Goal: Information Seeking & Learning: Learn about a topic

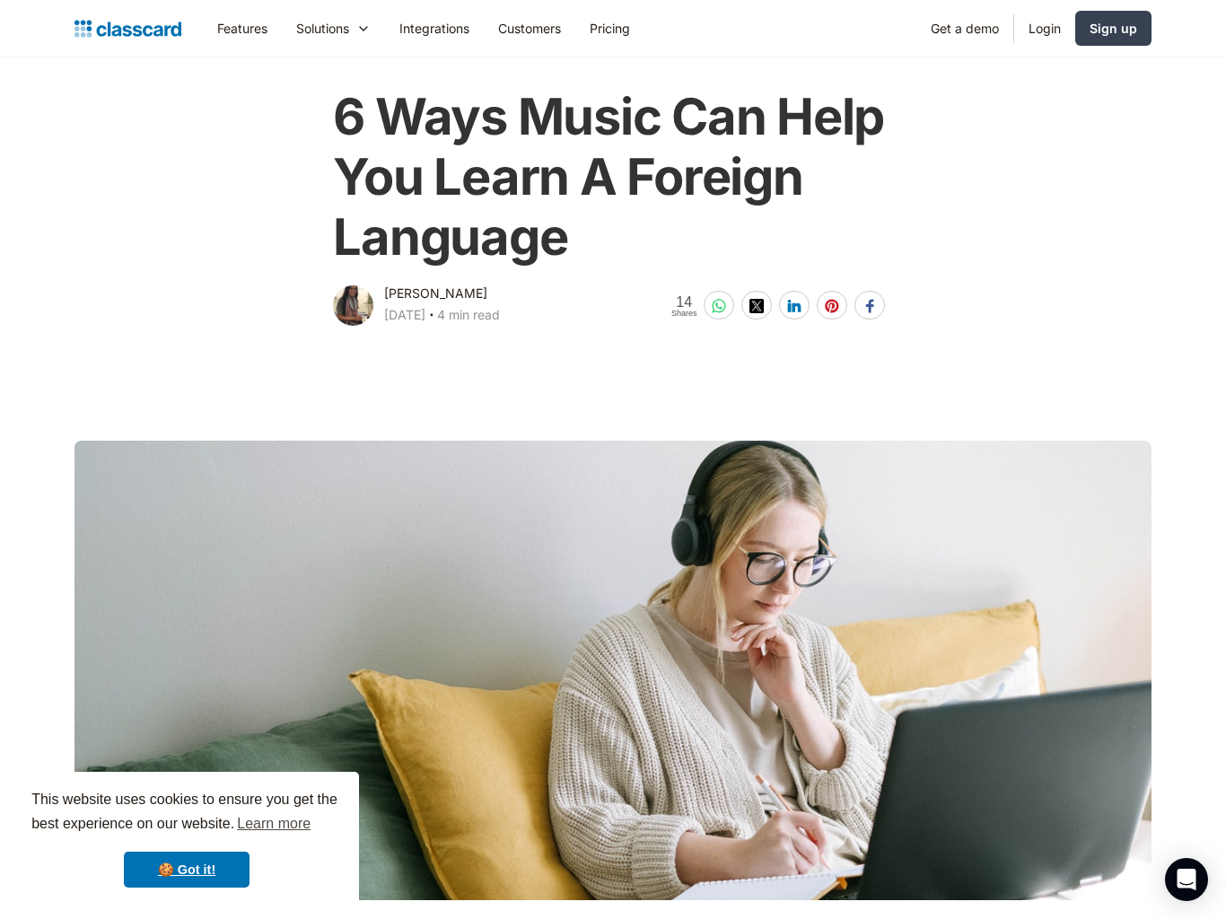
scroll to position [77, 0]
click at [961, 403] on main at bounding box center [613, 626] width 1226 height 593
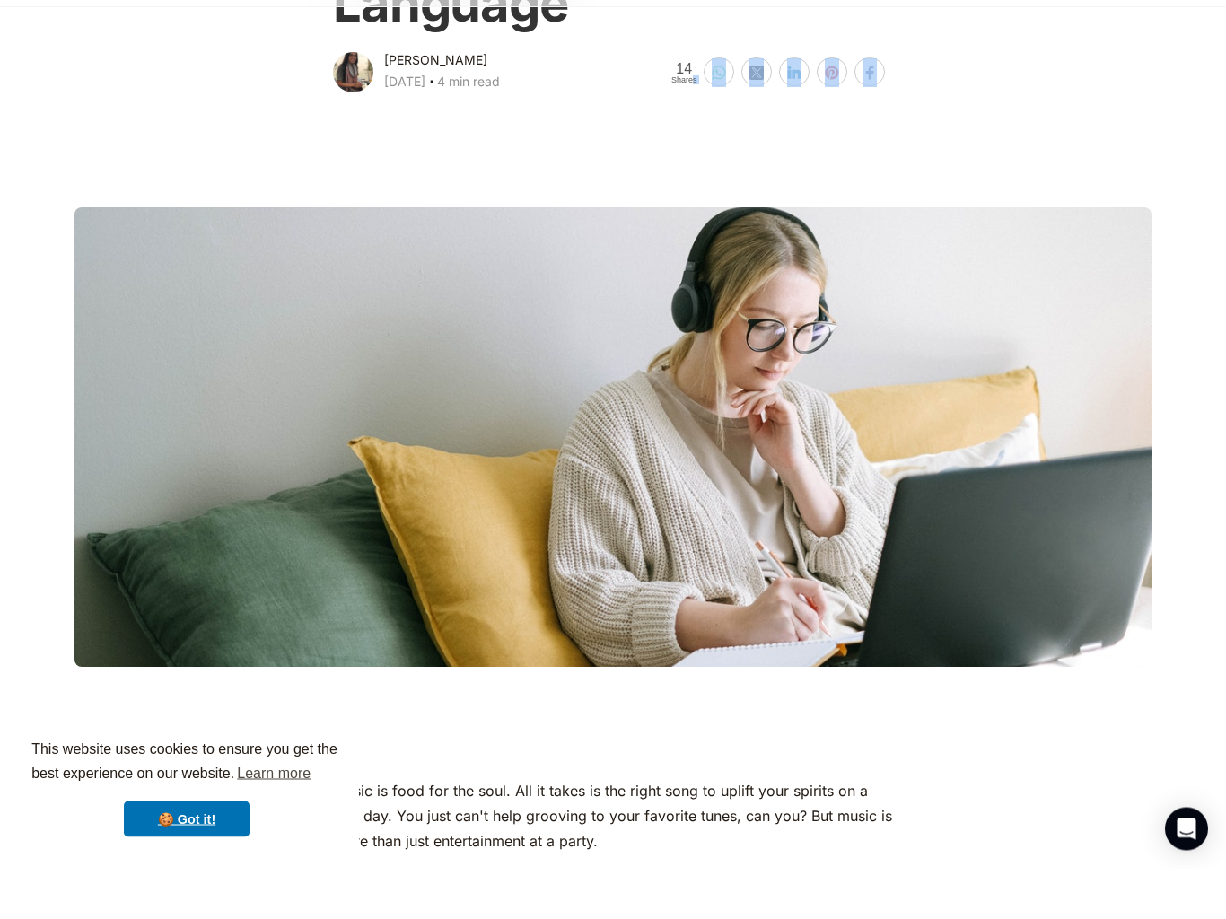
scroll to position [264, 0]
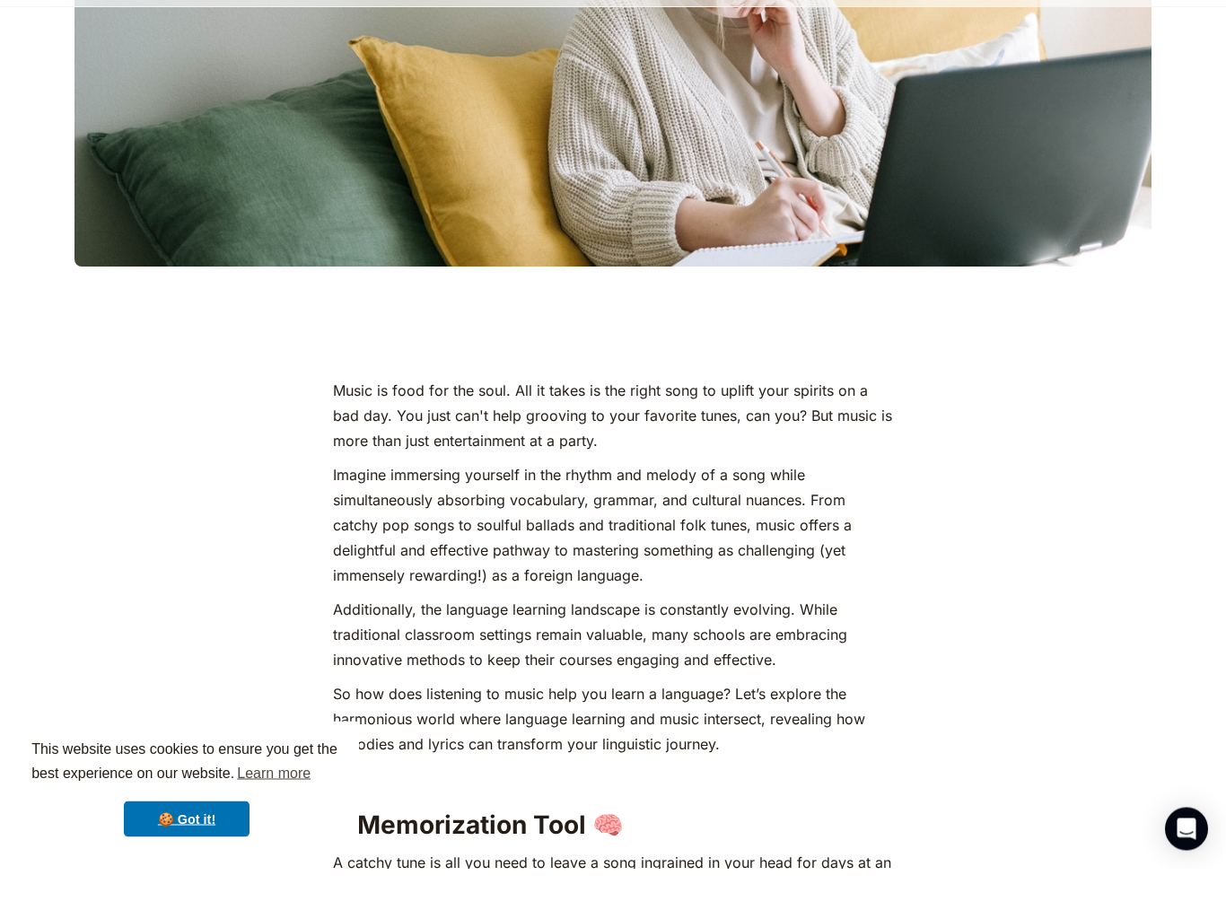
scroll to position [663, 0]
click at [192, 852] on link "🍪 Got it!" at bounding box center [187, 870] width 126 height 36
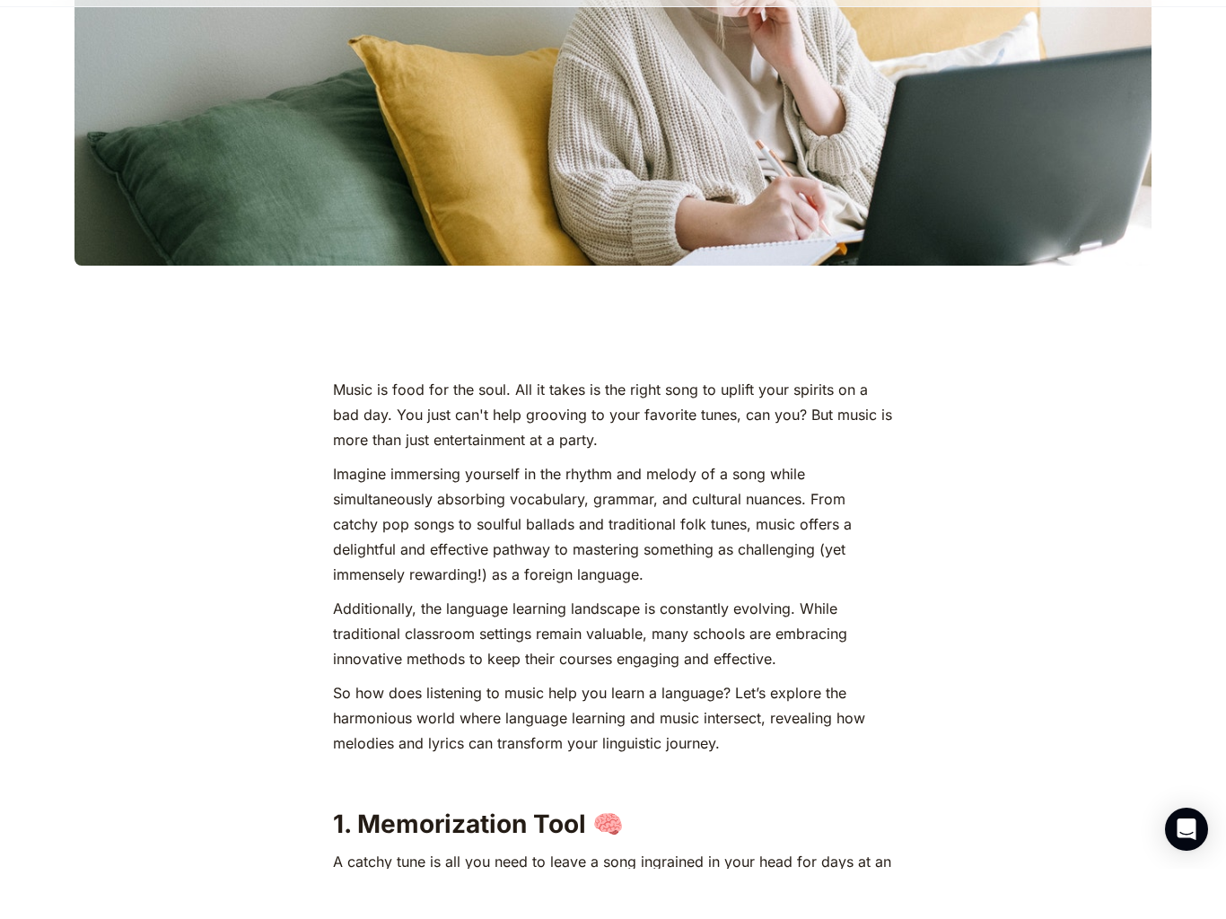
click at [864, 512] on p "Imagine immersing yourself in the rhythm and melody of a song while simultaneou…" at bounding box center [612, 575] width 559 height 126
click at [874, 522] on p "Imagine immersing yourself in the rhythm and melody of a song while simultaneou…" at bounding box center [612, 575] width 559 height 126
click at [875, 522] on p "Imagine immersing yourself in the rhythm and melody of a song while simultaneou…" at bounding box center [612, 575] width 559 height 126
click at [880, 550] on p "Imagine immersing yourself in the rhythm and melody of a song while simultaneou…" at bounding box center [612, 575] width 559 height 126
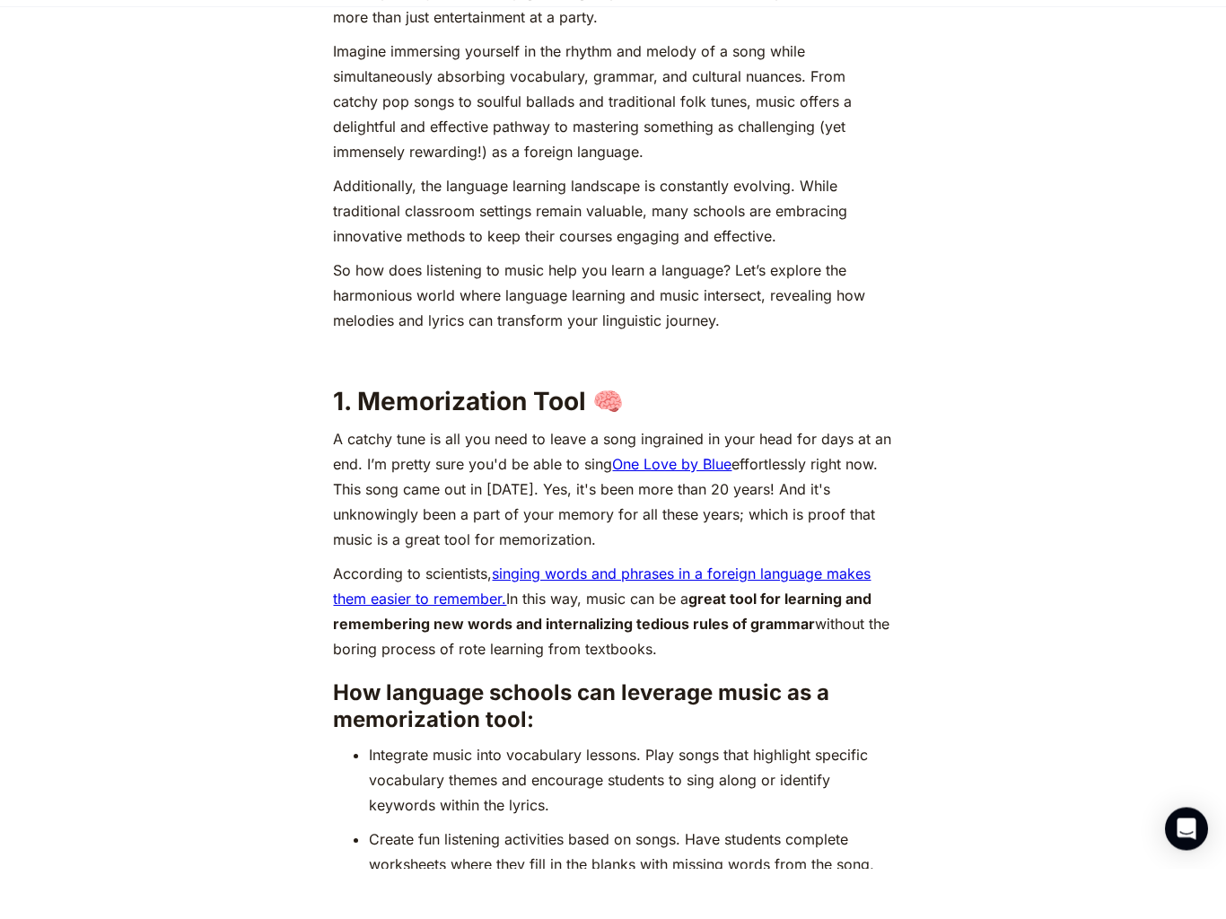
scroll to position [1086, 0]
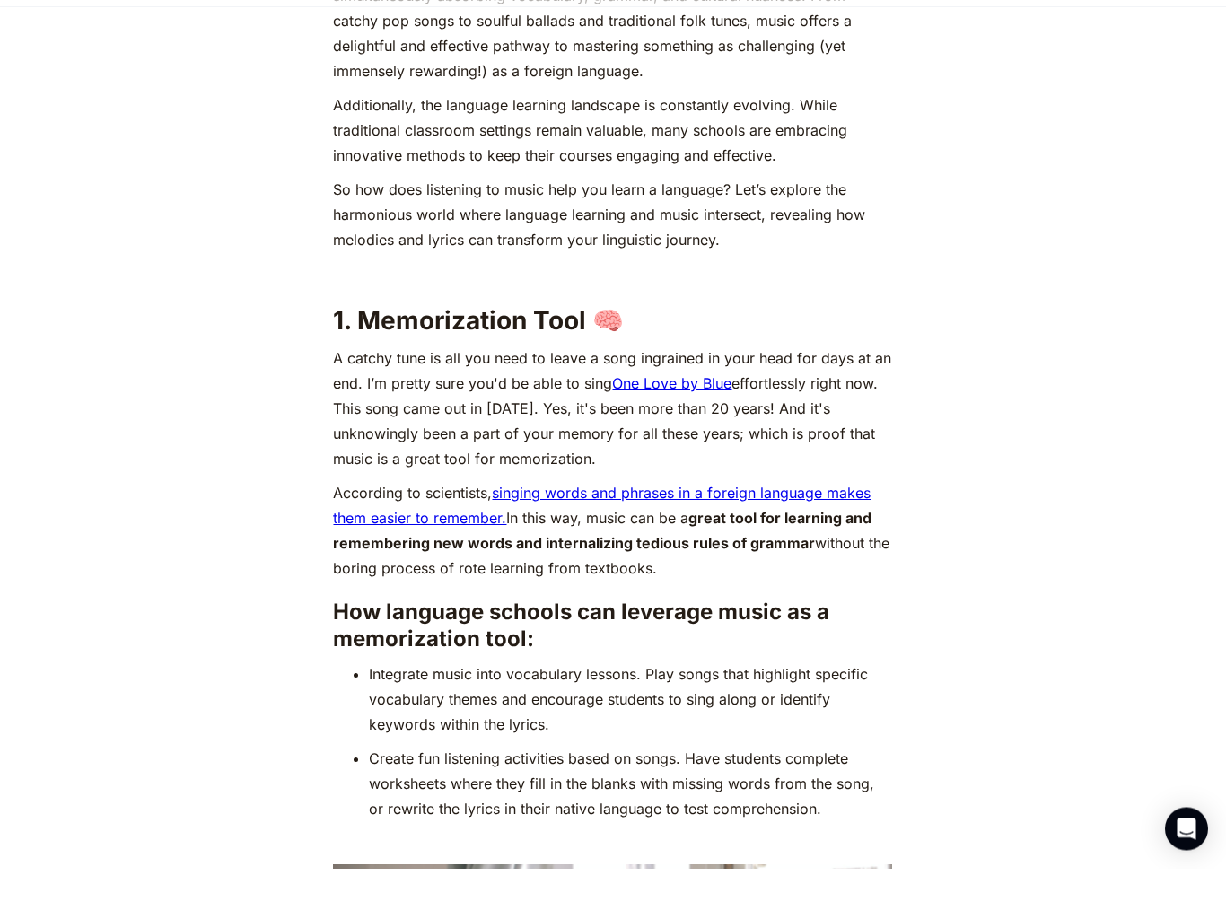
scroll to position [1166, 0]
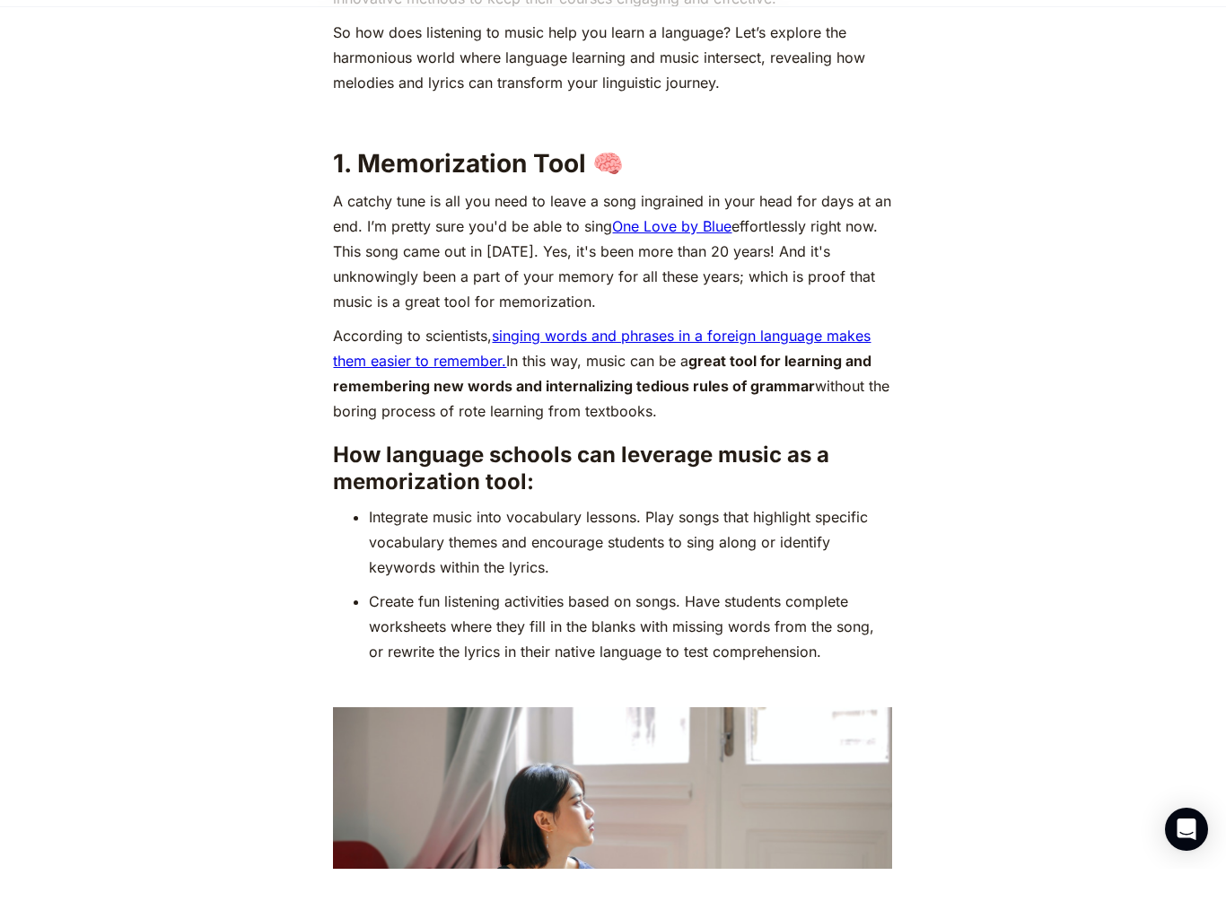
scroll to position [1325, 0]
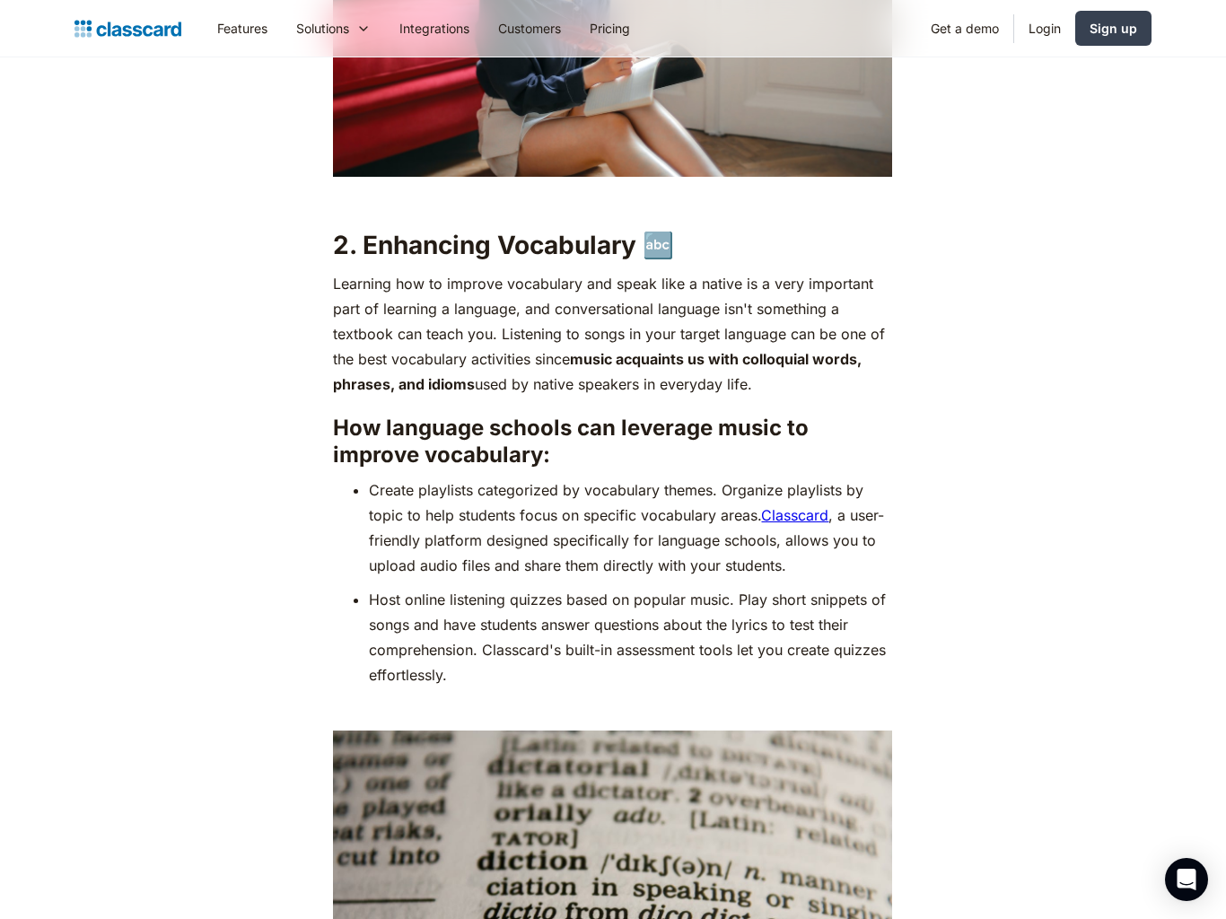
scroll to position [2276, 0]
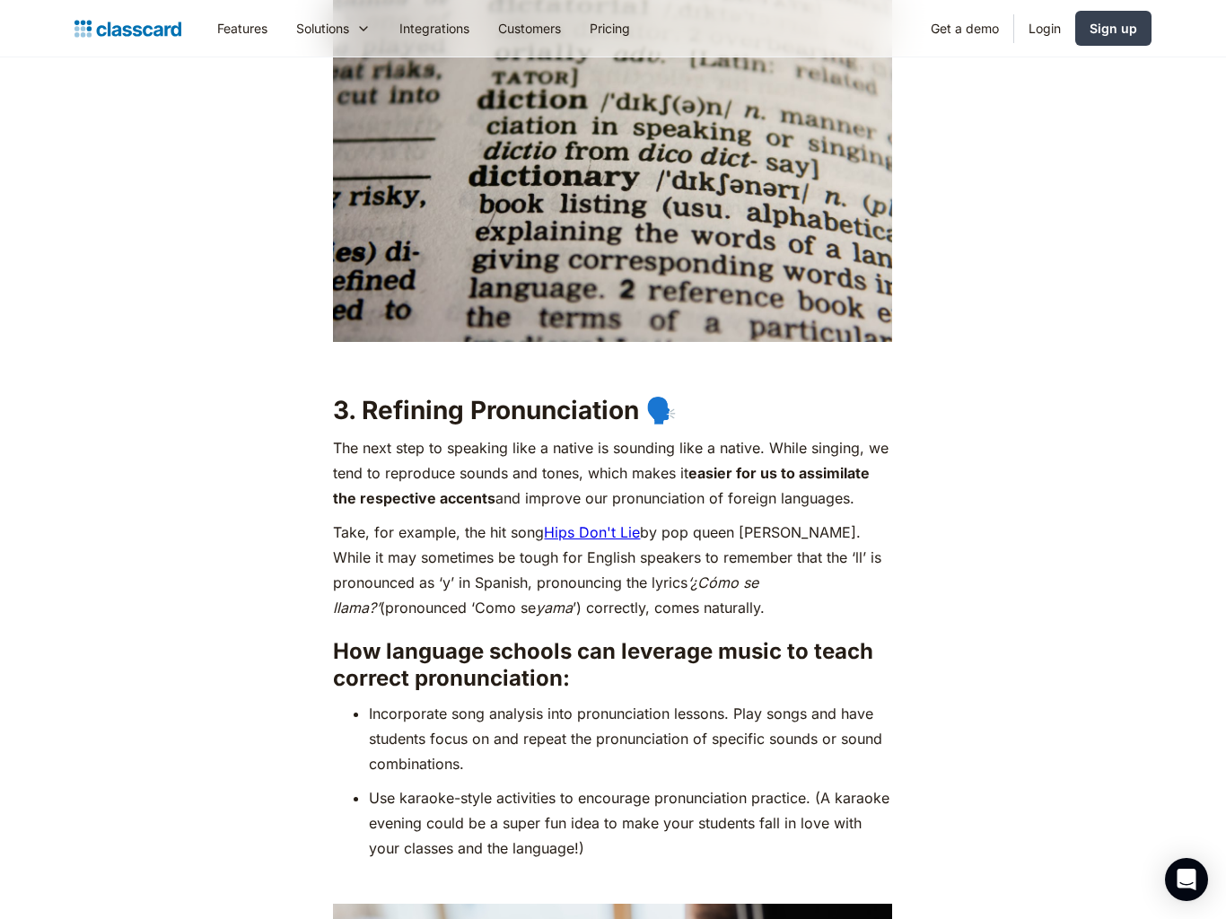
scroll to position [3039, 0]
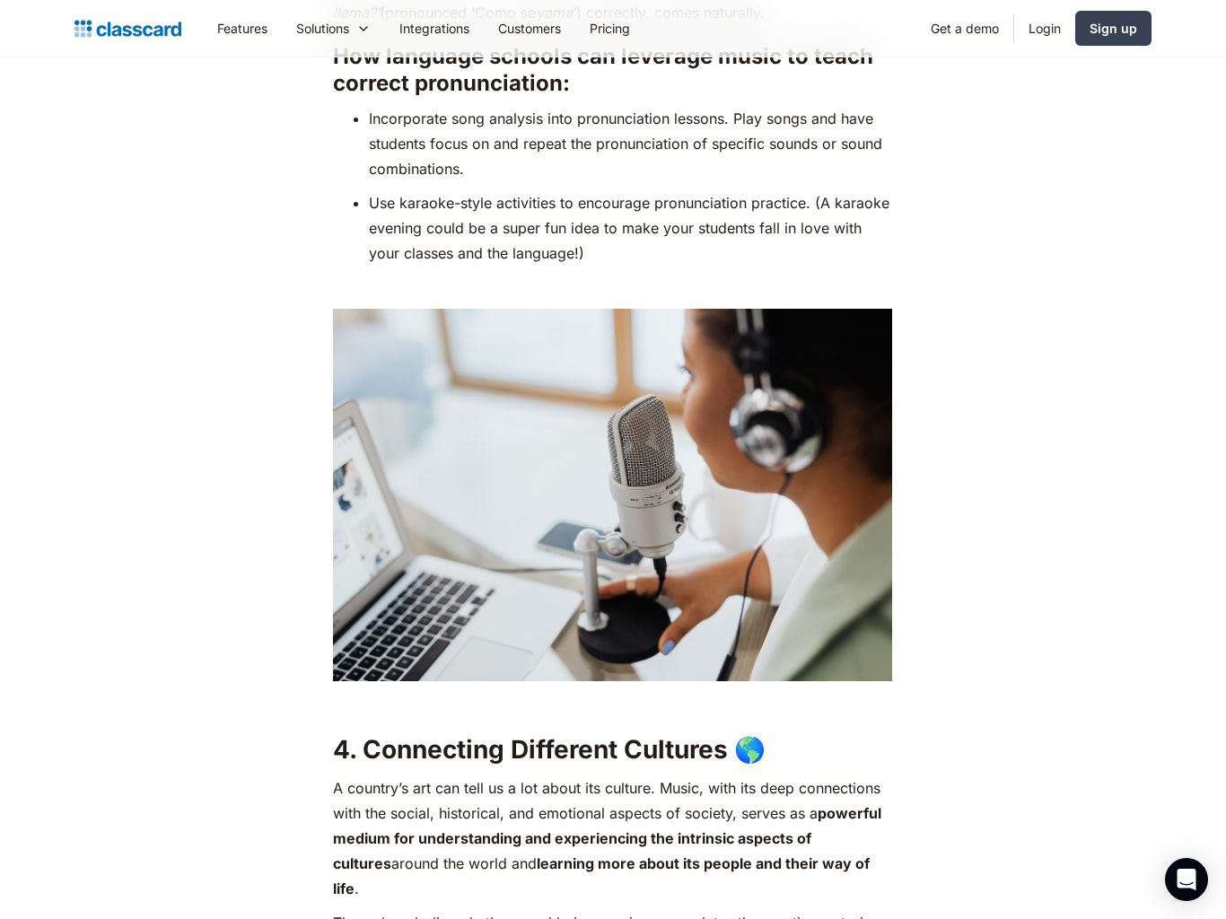
scroll to position [3631, 0]
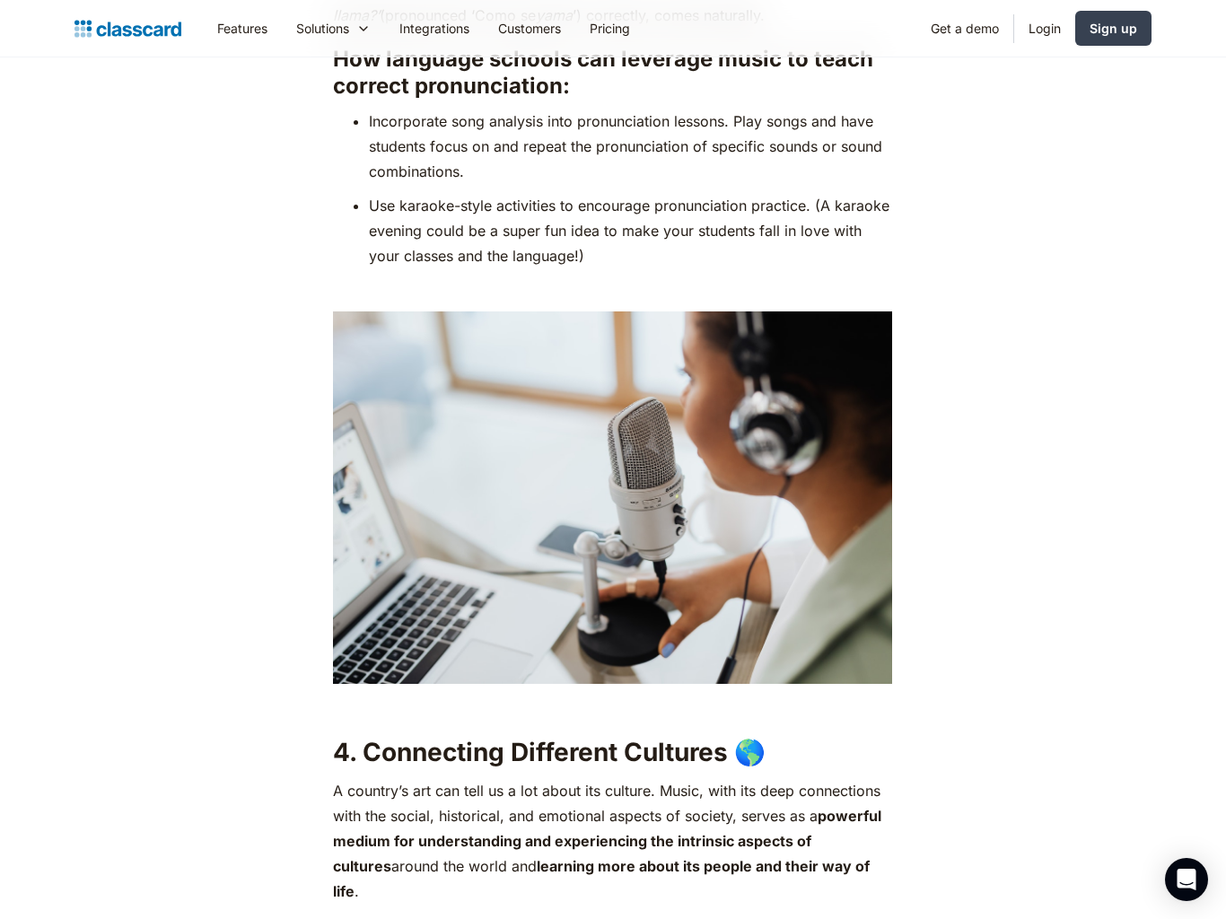
click at [988, 571] on div "Music is food for the soul. All it takes is the right song to uplift your spiri…" at bounding box center [613, 740] width 1095 height 6562
click at [992, 623] on div "Music is food for the soul. All it takes is the right song to uplift your spiri…" at bounding box center [613, 740] width 1095 height 6562
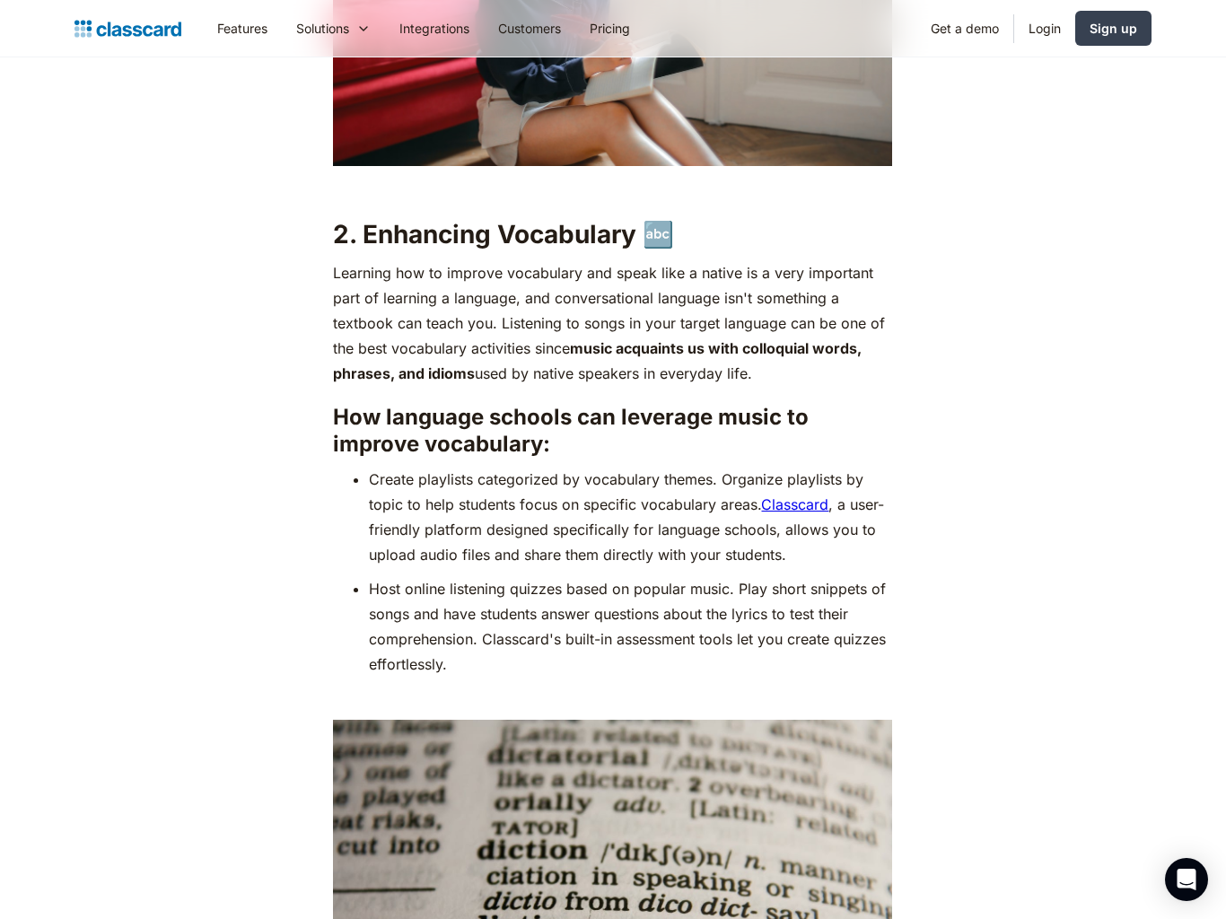
scroll to position [2278, 0]
